Goal: Task Accomplishment & Management: Manage account settings

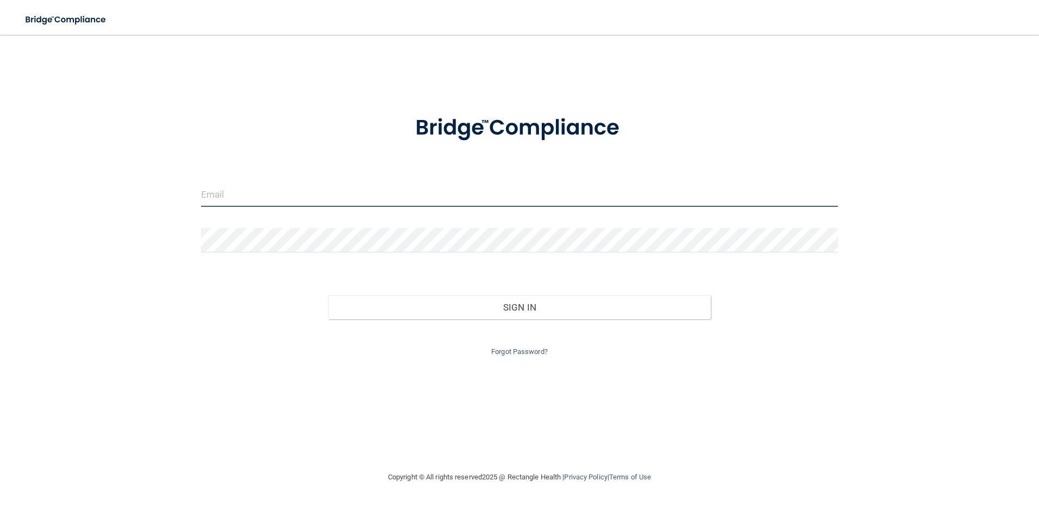
click at [281, 206] on input "email" at bounding box center [519, 195] width 637 height 24
type input "[EMAIL_ADDRESS][DOMAIN_NAME]"
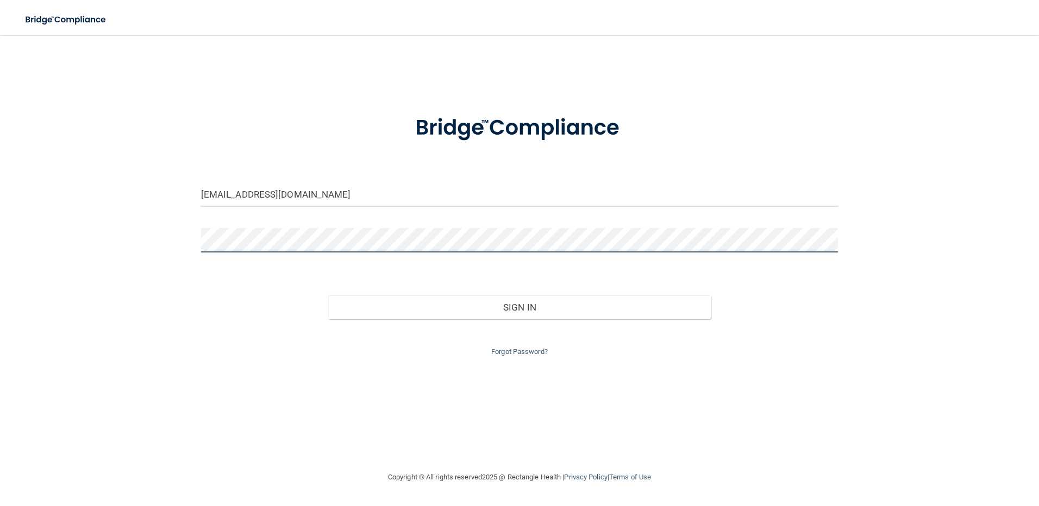
click at [328, 296] on button "Sign In" at bounding box center [519, 308] width 382 height 24
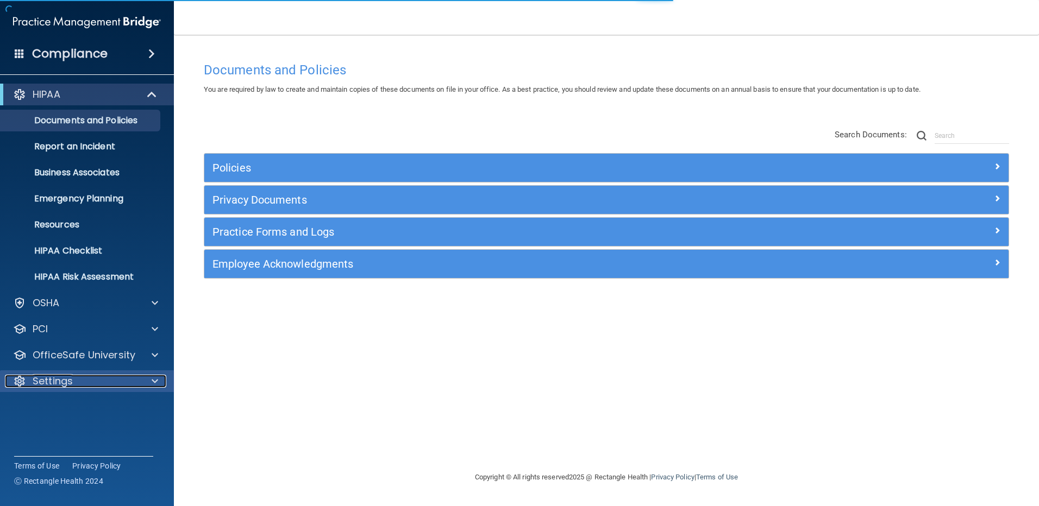
click at [131, 384] on div "Settings" at bounding box center [72, 381] width 135 height 13
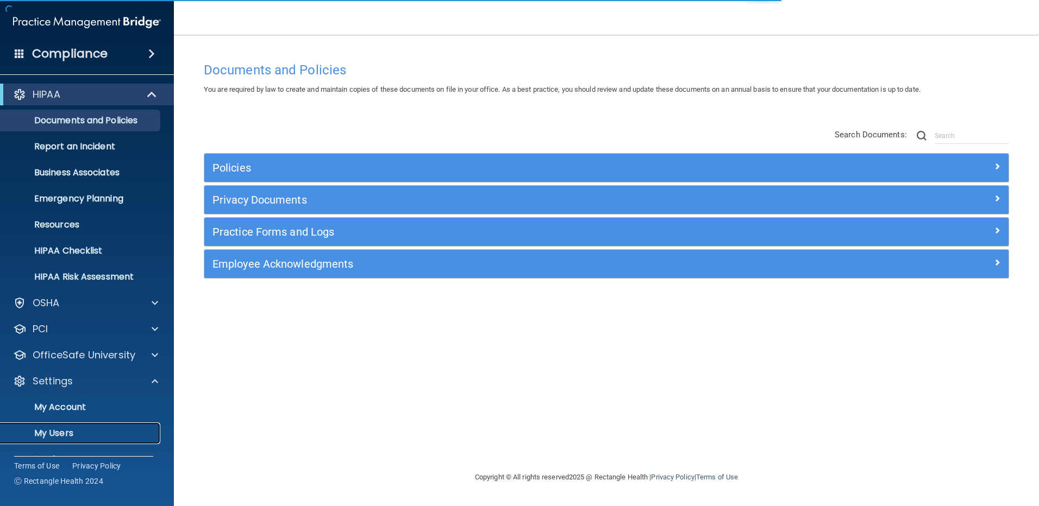
click at [64, 431] on p "My Users" at bounding box center [81, 433] width 148 height 11
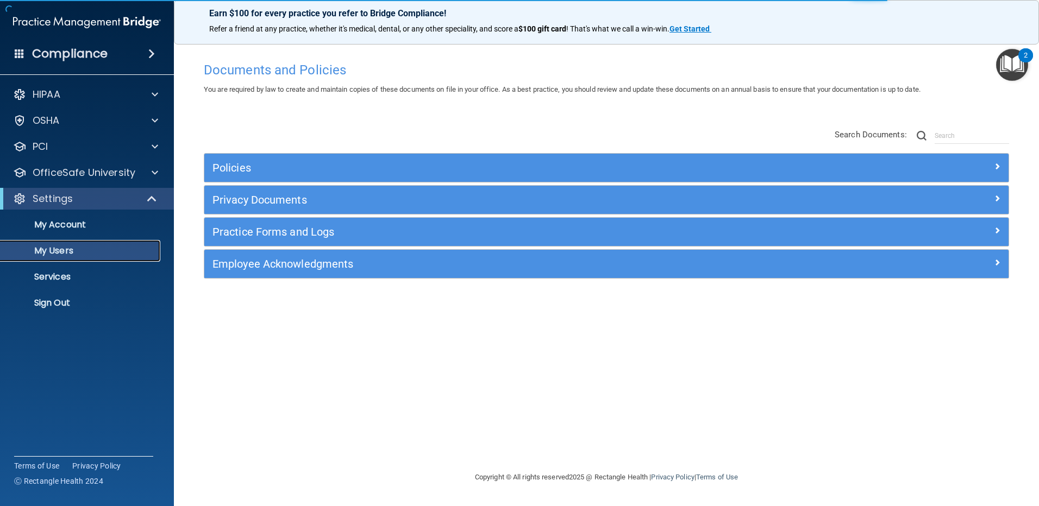
select select "20"
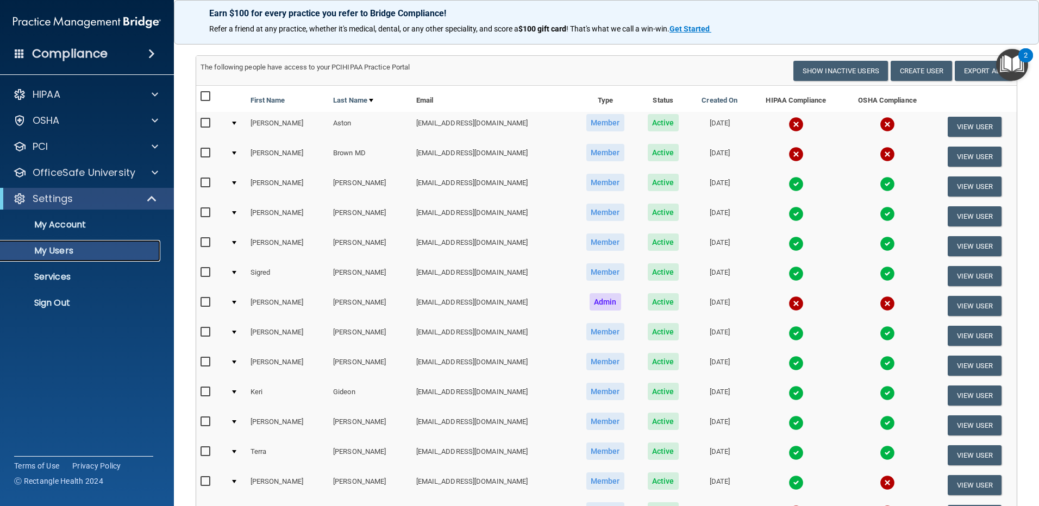
scroll to position [109, 0]
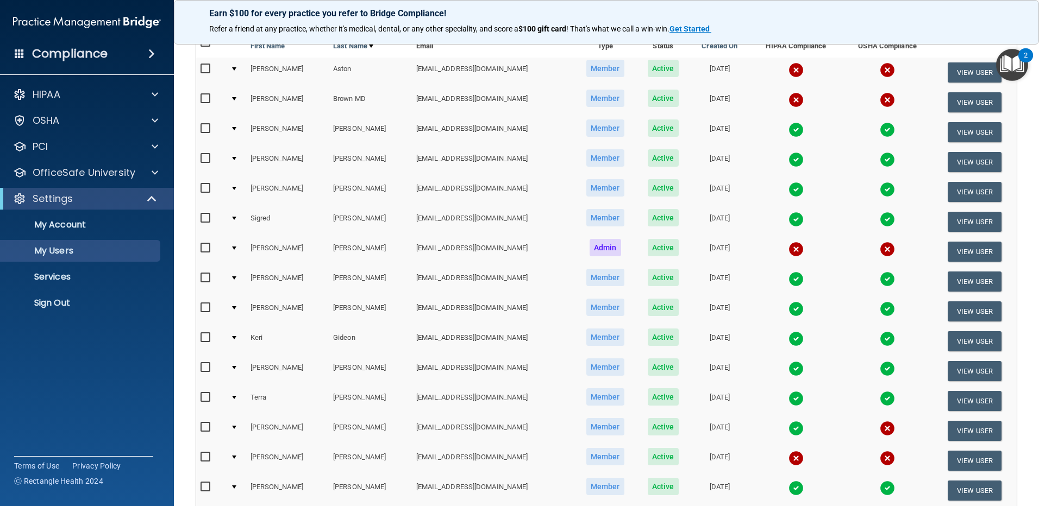
click at [206, 460] on input "checkbox" at bounding box center [206, 457] width 12 height 9
checkbox input "true"
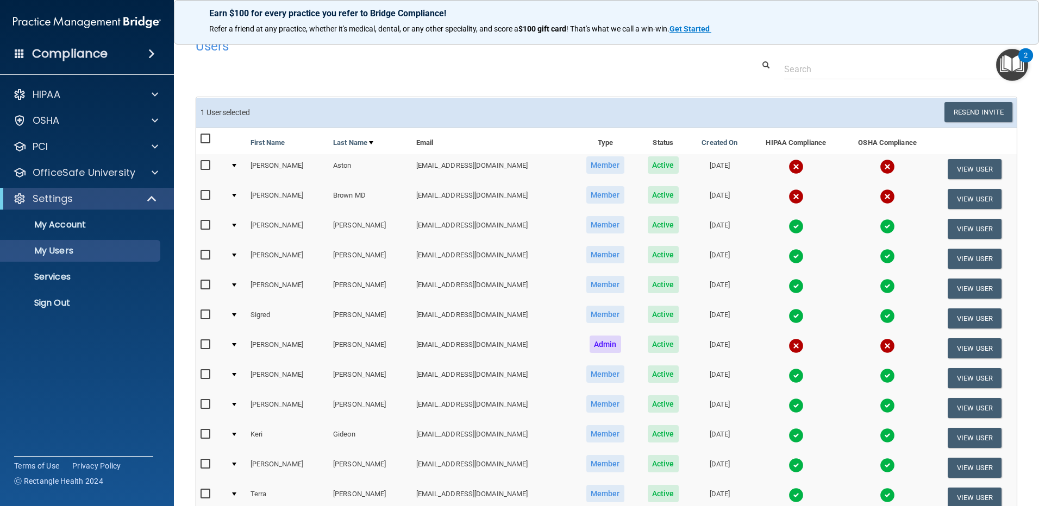
scroll to position [0, 0]
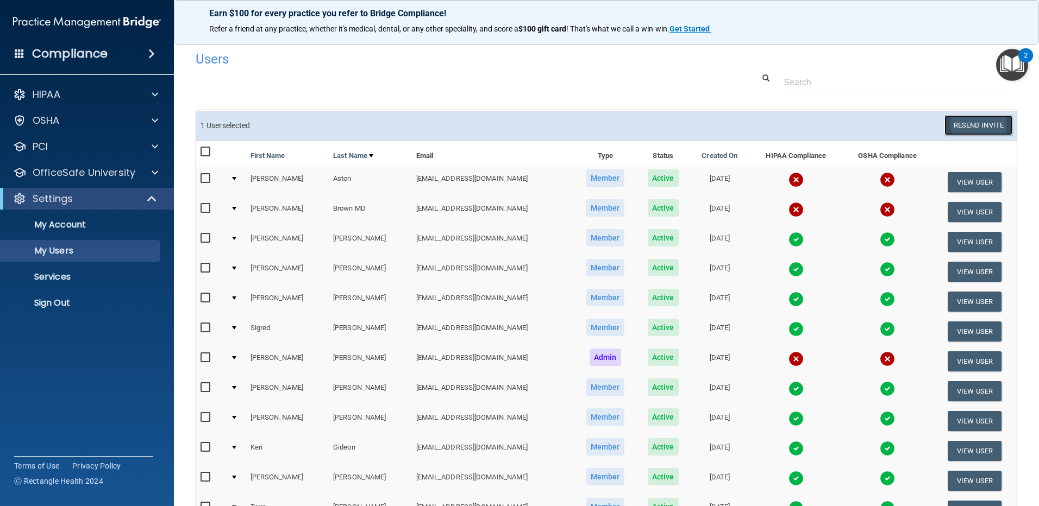
click at [956, 122] on button "Resend Invite" at bounding box center [978, 125] width 68 height 20
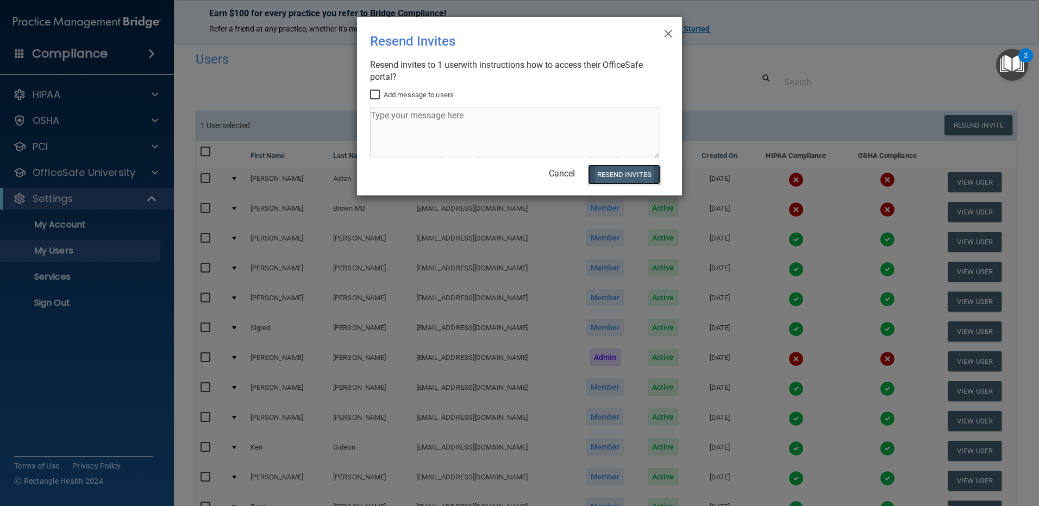
click at [625, 170] on button "Resend Invites" at bounding box center [624, 175] width 72 height 20
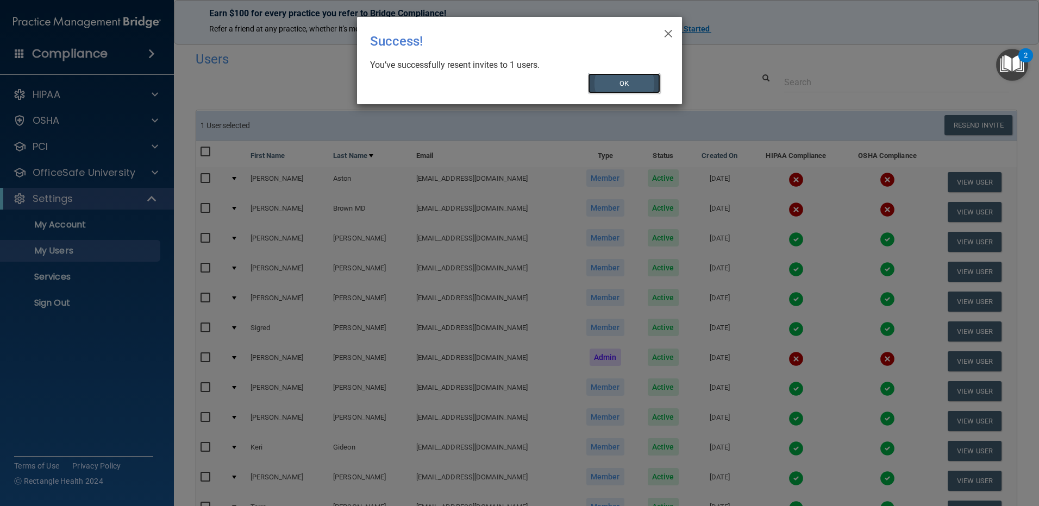
click at [620, 80] on button "OK" at bounding box center [624, 83] width 73 height 20
